Goal: Information Seeking & Learning: Learn about a topic

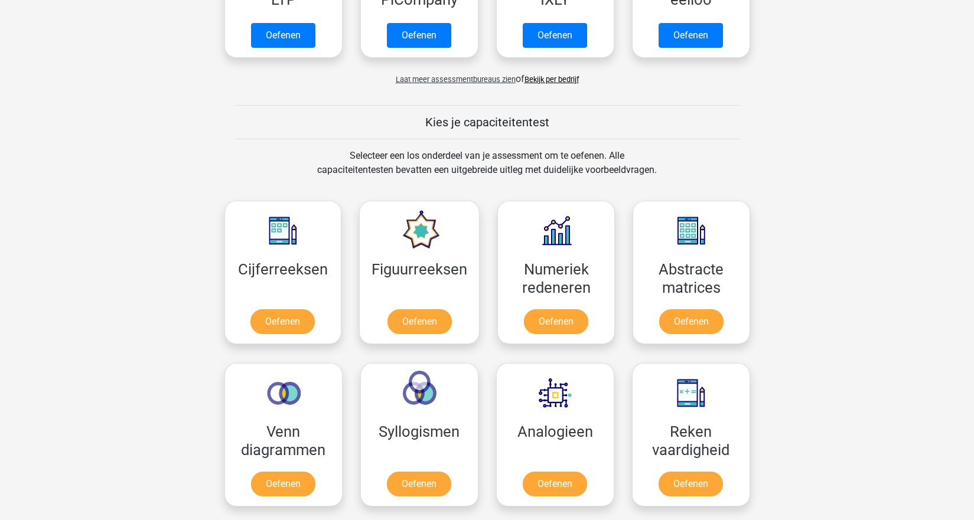
scroll to position [354, 0]
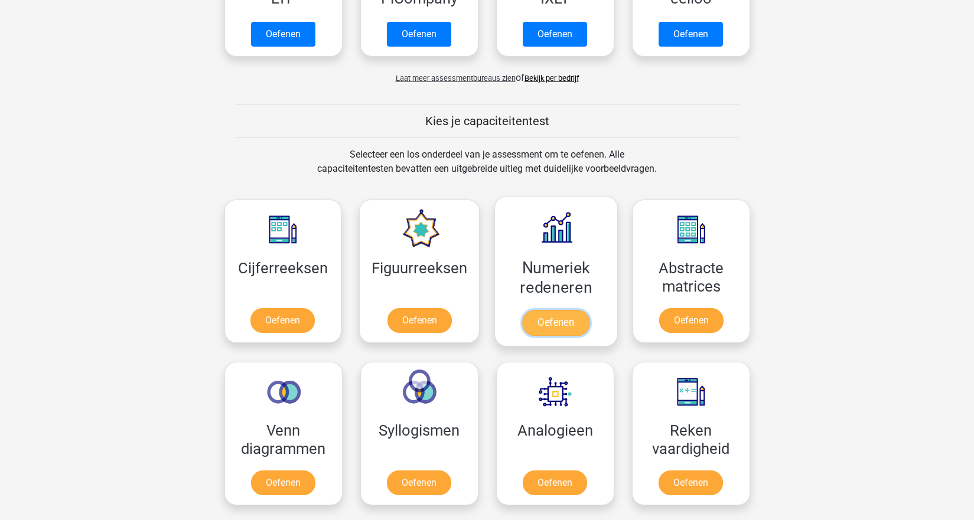
click at [559, 326] on link "Oefenen" at bounding box center [555, 323] width 67 height 26
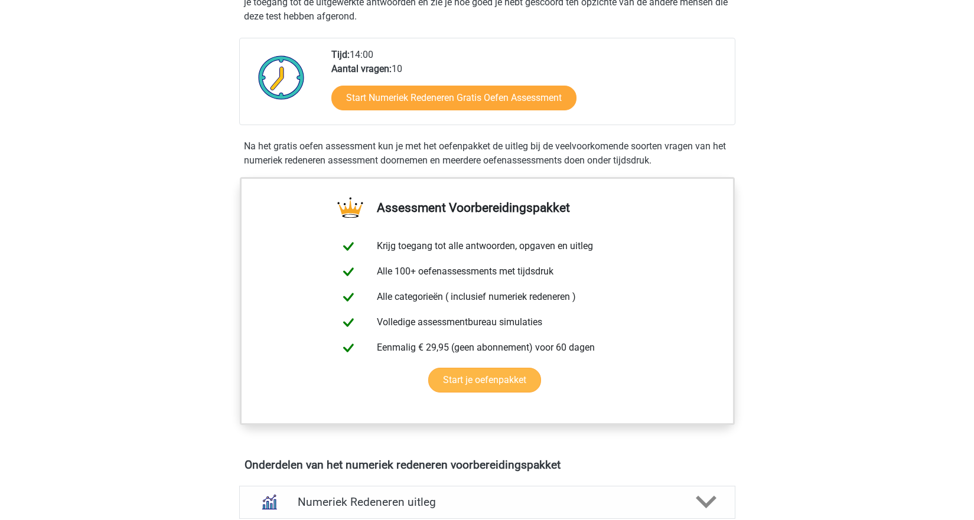
scroll to position [295, 0]
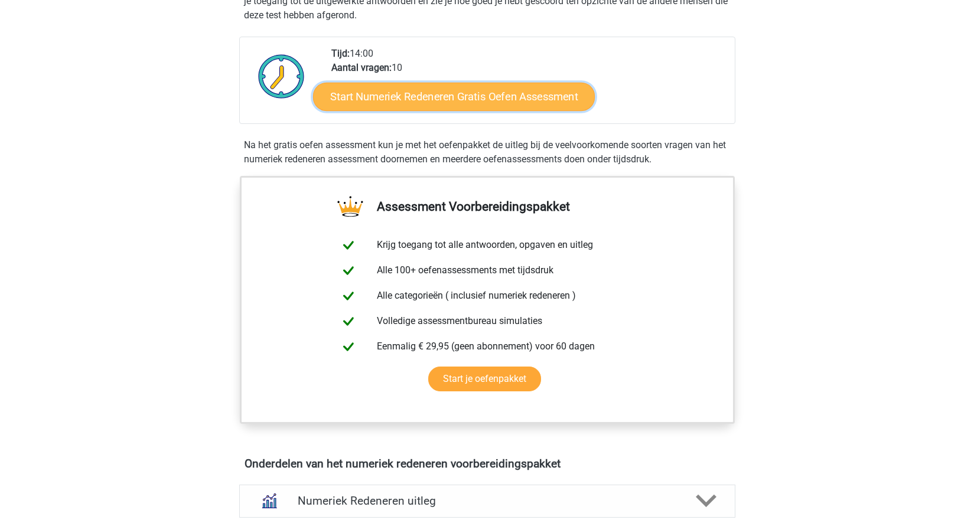
click at [464, 98] on link "Start Numeriek Redeneren Gratis Oefen Assessment" at bounding box center [454, 96] width 282 height 28
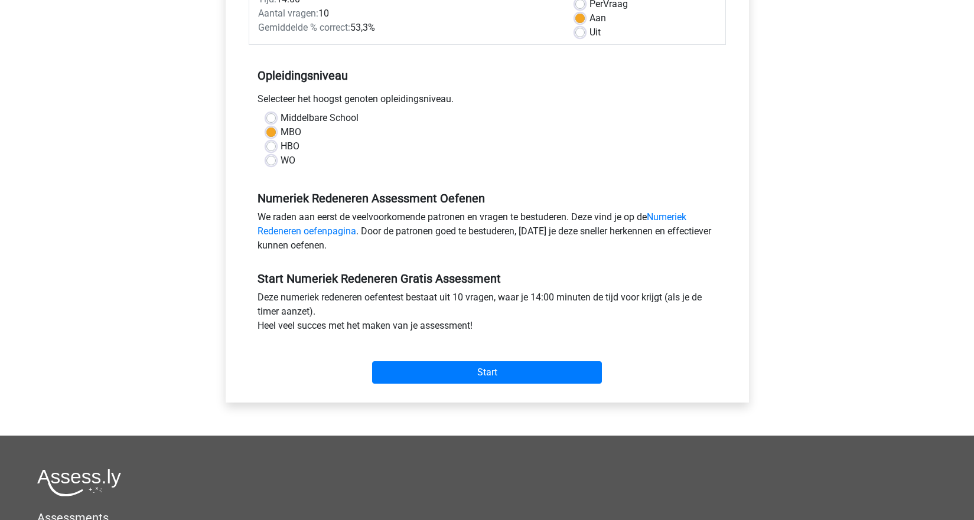
scroll to position [236, 0]
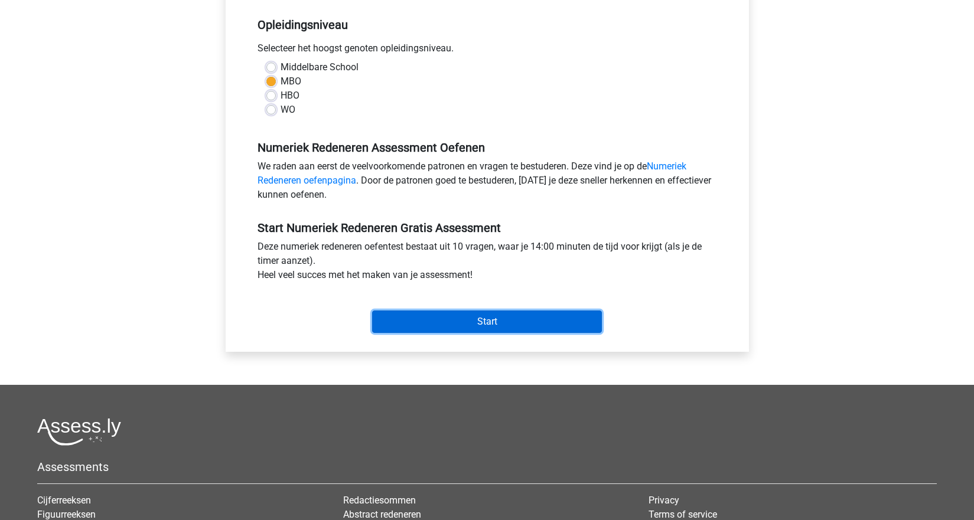
click at [486, 326] on input "Start" at bounding box center [487, 322] width 230 height 22
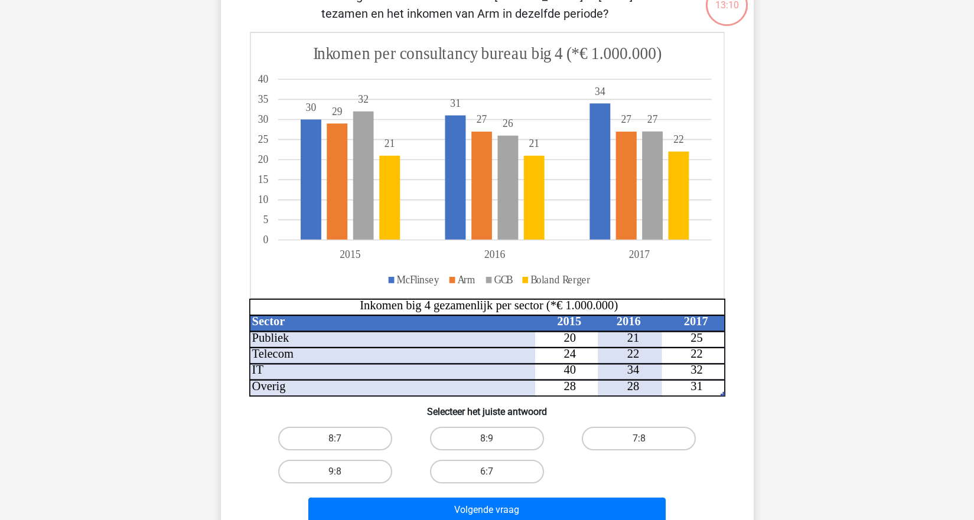
scroll to position [118, 0]
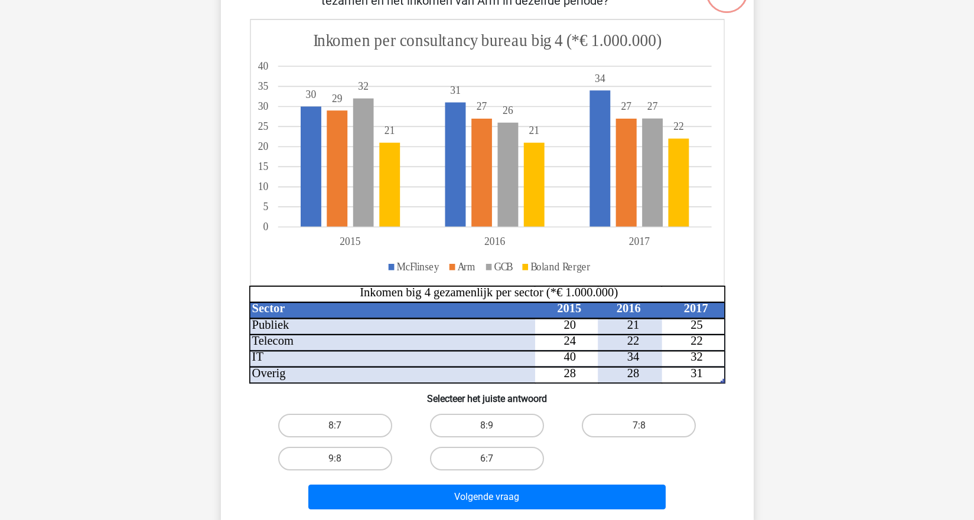
click at [337, 465] on input "9:8" at bounding box center [339, 463] width 8 height 8
radio input "true"
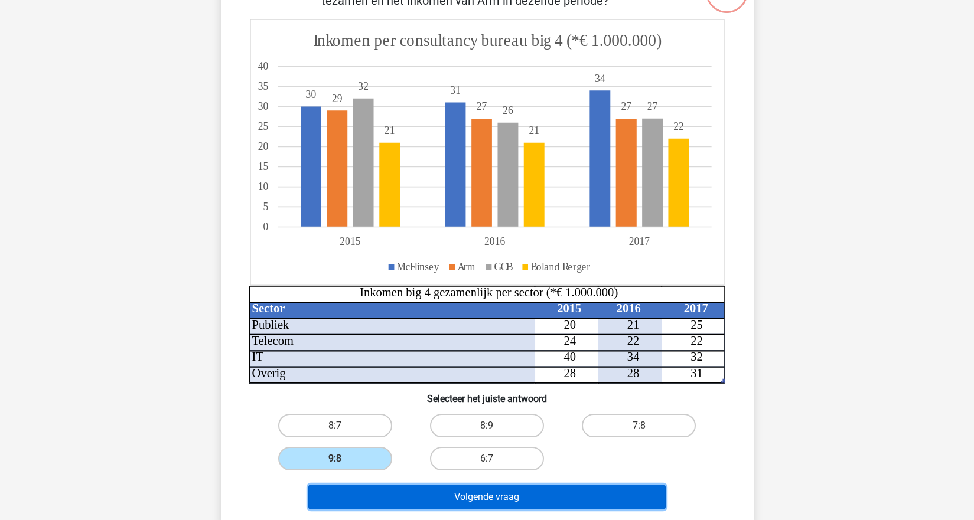
click at [490, 499] on button "Volgende vraag" at bounding box center [486, 497] width 357 height 25
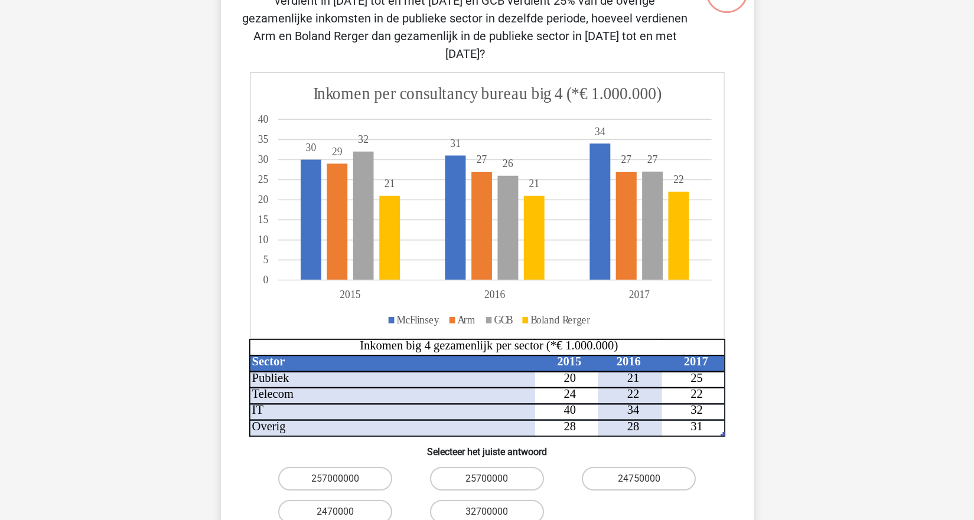
click at [340, 512] on input "2470000" at bounding box center [339, 516] width 8 height 8
radio input "true"
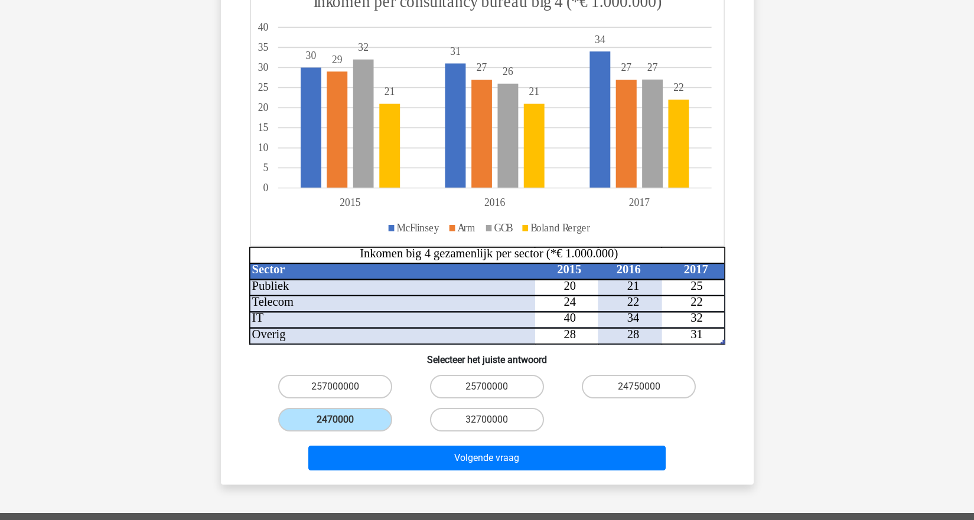
scroll to position [295, 0]
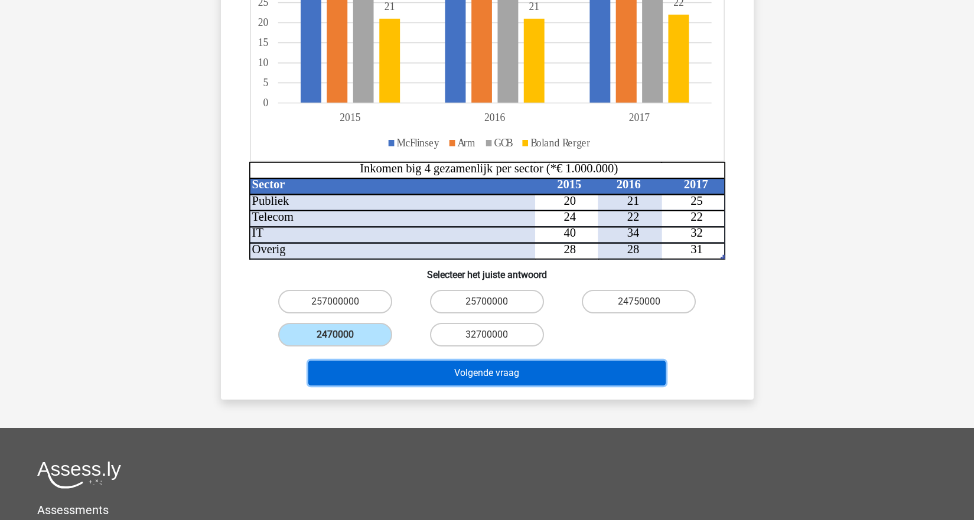
click at [486, 361] on button "Volgende vraag" at bounding box center [486, 373] width 357 height 25
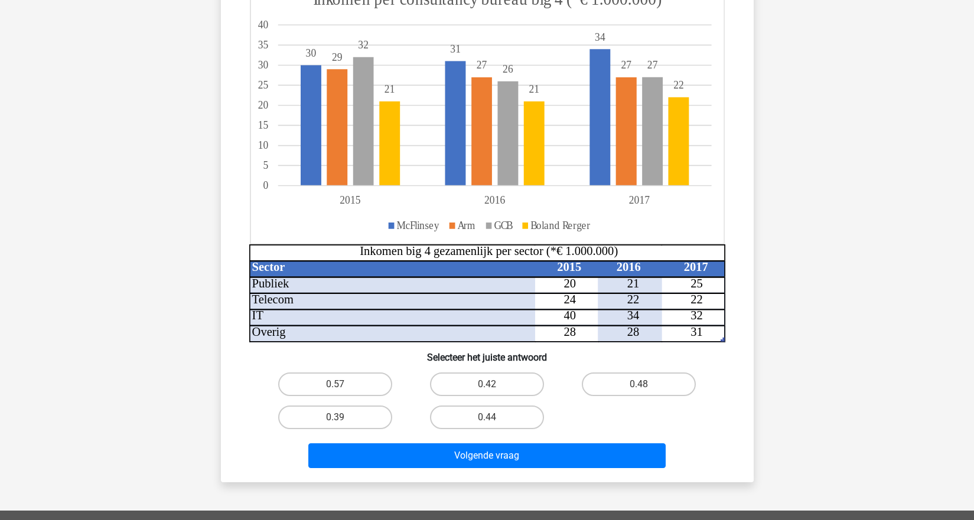
scroll to position [59, 0]
